Goal: Find specific page/section: Find specific page/section

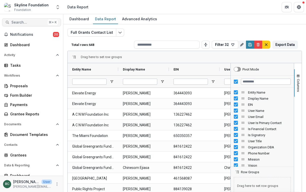
click at [25, 23] on span "Search..." at bounding box center [28, 22] width 34 height 4
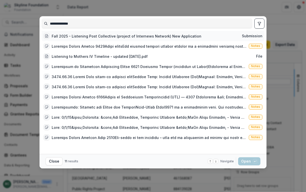
type input "**********"
click at [96, 39] on div "Fall 2025 - Listening Post Collective (project of Internews Network) New Applic…" at bounding box center [127, 35] width 150 height 5
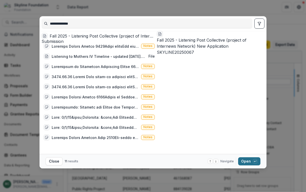
click at [249, 162] on button "Open with enter key" at bounding box center [249, 161] width 22 height 8
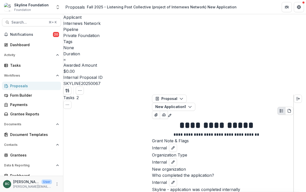
scroll to position [1369, 0]
click at [30, 23] on span "Search..." at bounding box center [28, 22] width 34 height 4
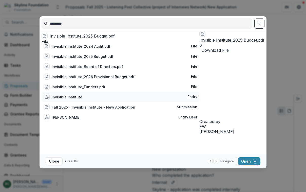
type input "*********"
click at [79, 100] on div "Invisible Institute" at bounding box center [67, 96] width 31 height 5
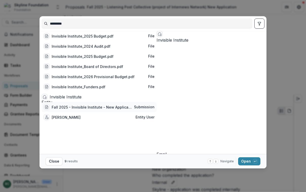
click at [101, 109] on div "Fall 2025 - Invisible Institute - New Application" at bounding box center [92, 107] width 80 height 5
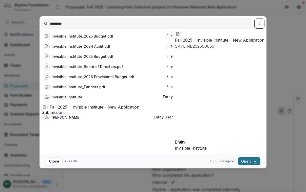
click at [249, 160] on button "Open with enter key" at bounding box center [249, 161] width 22 height 8
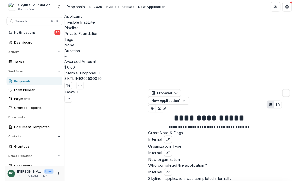
scroll to position [1429, 0]
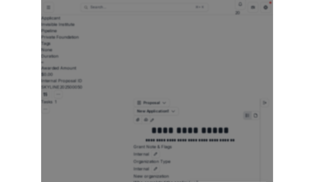
scroll to position [1380, 0]
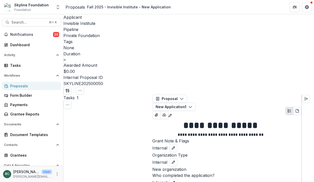
scroll to position [1140, 0]
